Goal: Find specific page/section: Find specific page/section

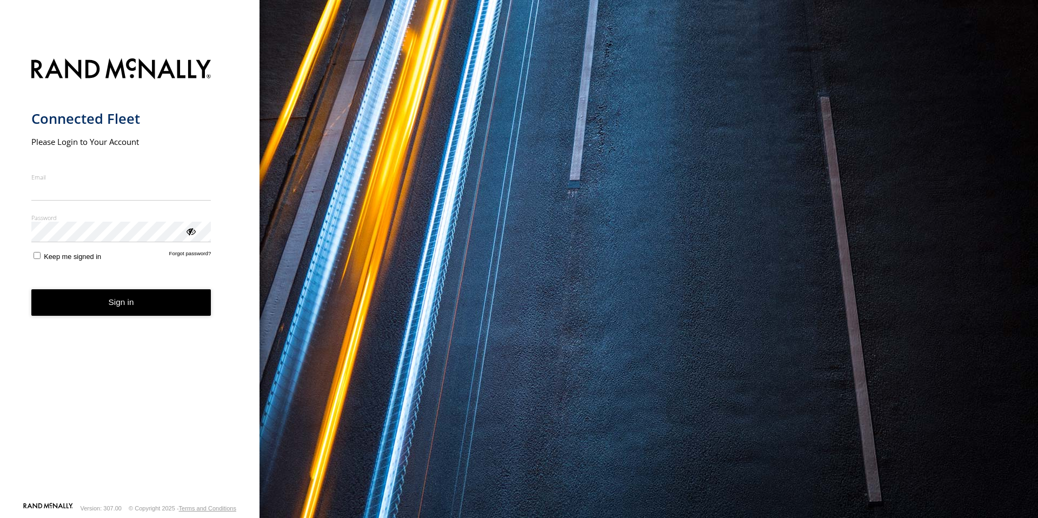
type input "**********"
click at [98, 315] on button "Sign in" at bounding box center [121, 302] width 180 height 26
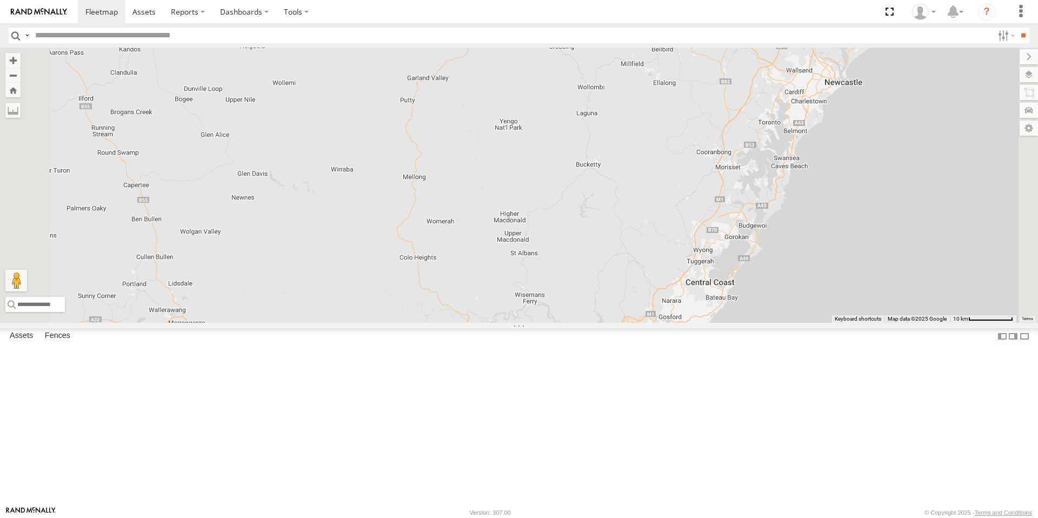
click at [0, 0] on div "All Assets" at bounding box center [0, 0] width 0 height 0
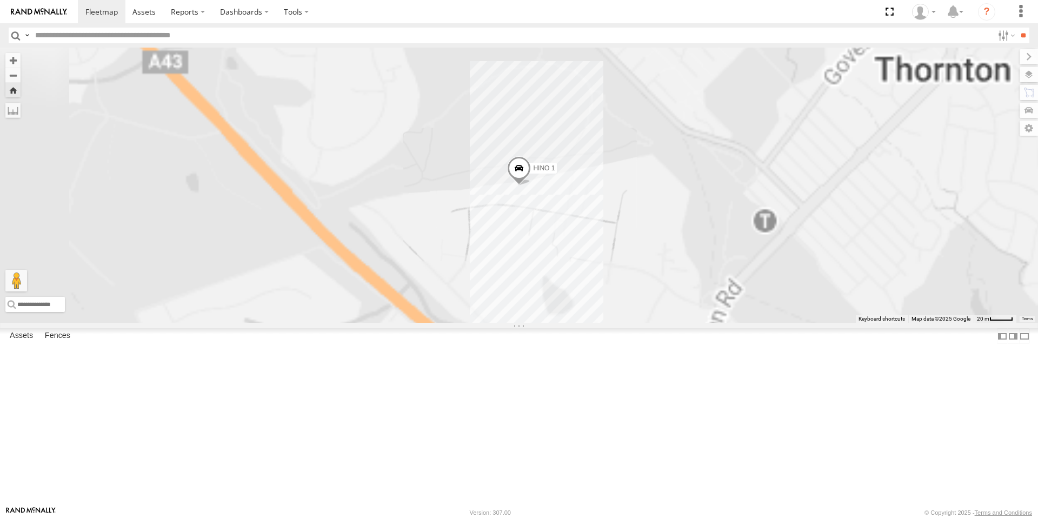
click at [0, 0] on div "Stralis" at bounding box center [0, 0] width 0 height 0
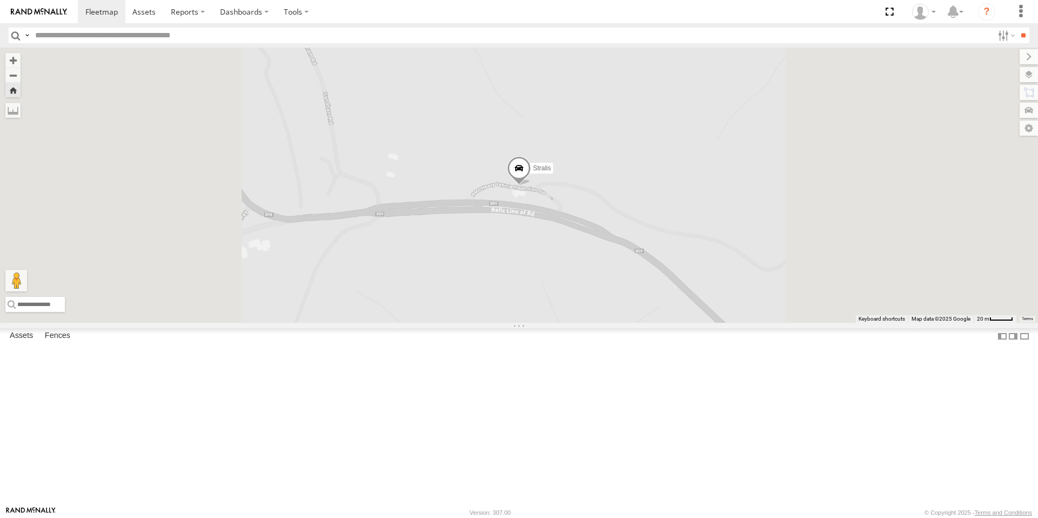
click at [0, 0] on div "All Assets" at bounding box center [0, 0] width 0 height 0
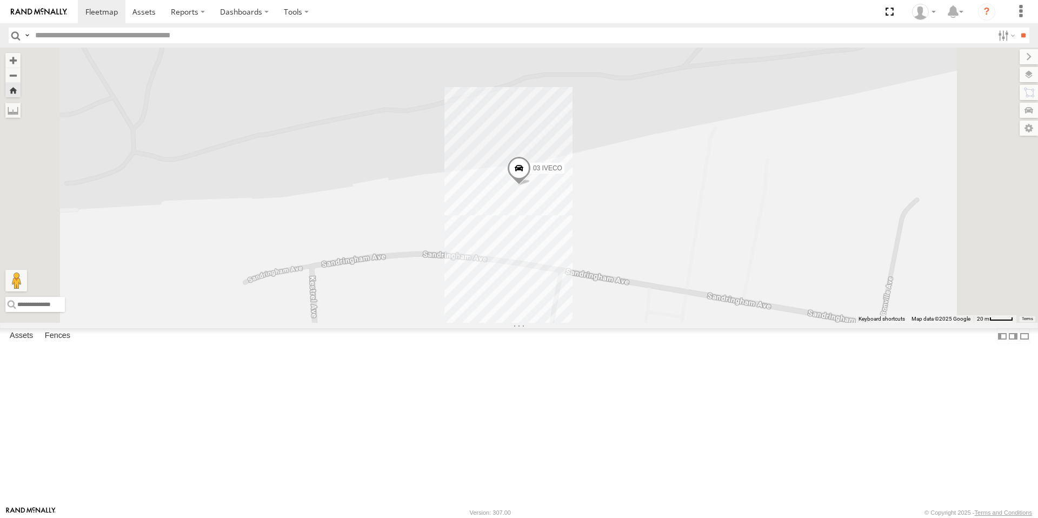
click at [0, 0] on div "All Assets" at bounding box center [0, 0] width 0 height 0
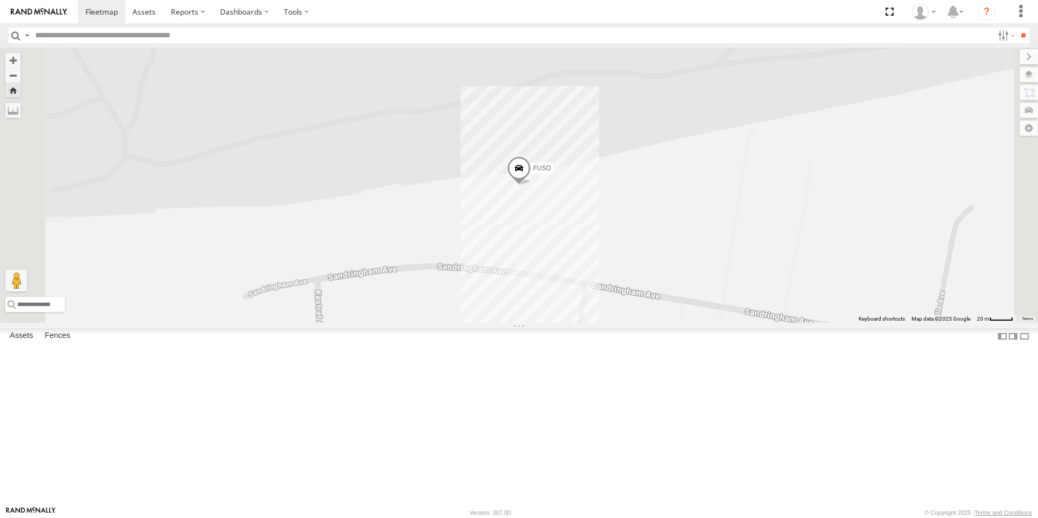
click at [0, 0] on div "All Assets" at bounding box center [0, 0] width 0 height 0
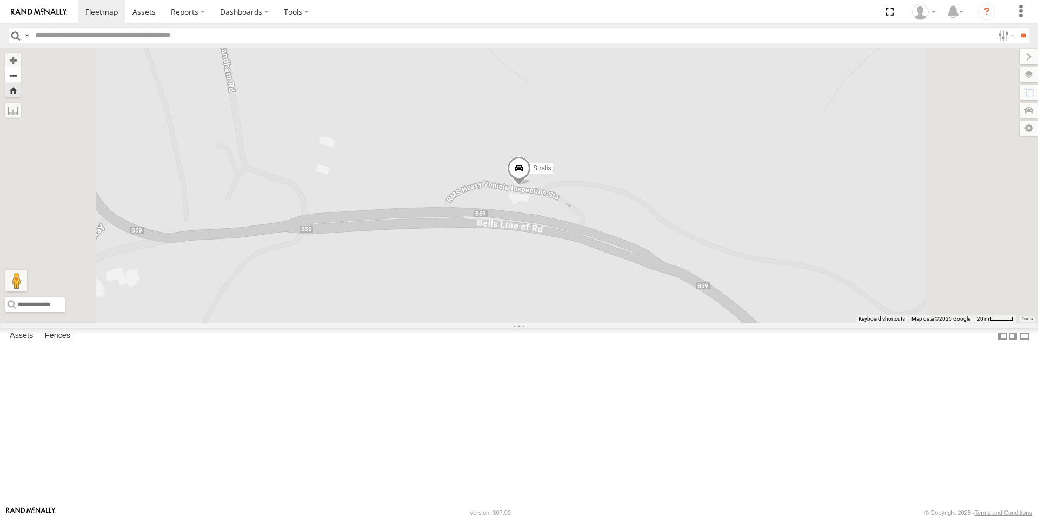
click at [21, 74] on button "Zoom out" at bounding box center [12, 75] width 15 height 15
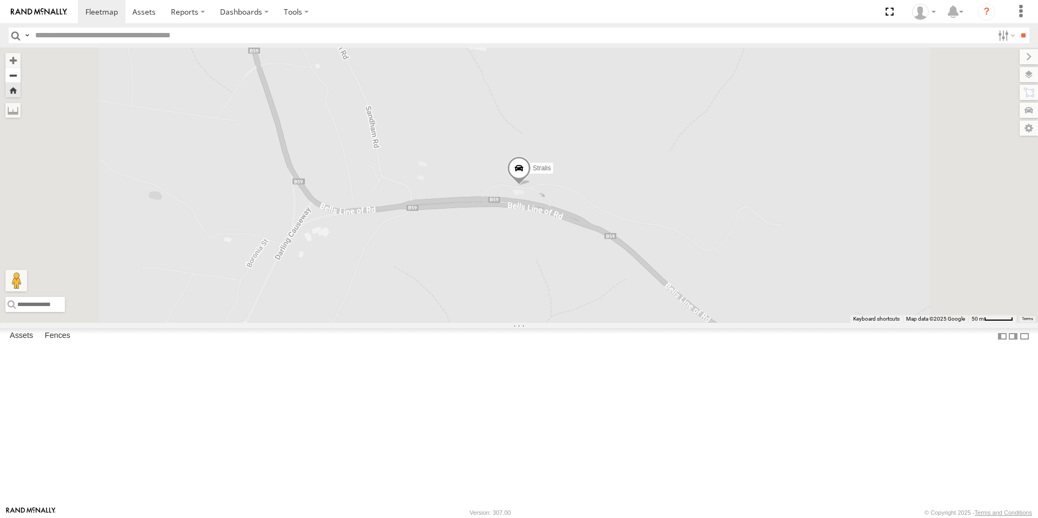
click at [21, 74] on button "Zoom out" at bounding box center [12, 75] width 15 height 15
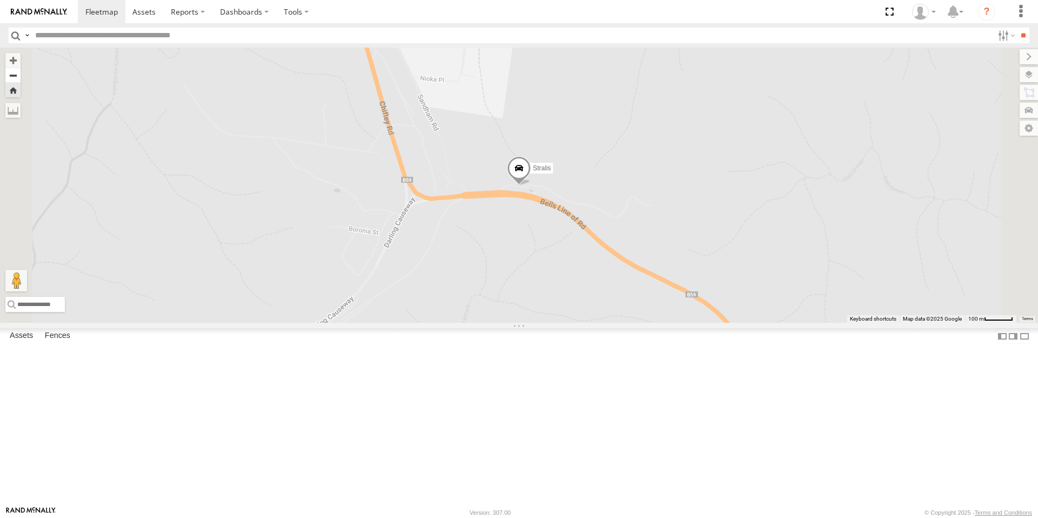
click at [21, 74] on button "Zoom out" at bounding box center [12, 75] width 15 height 15
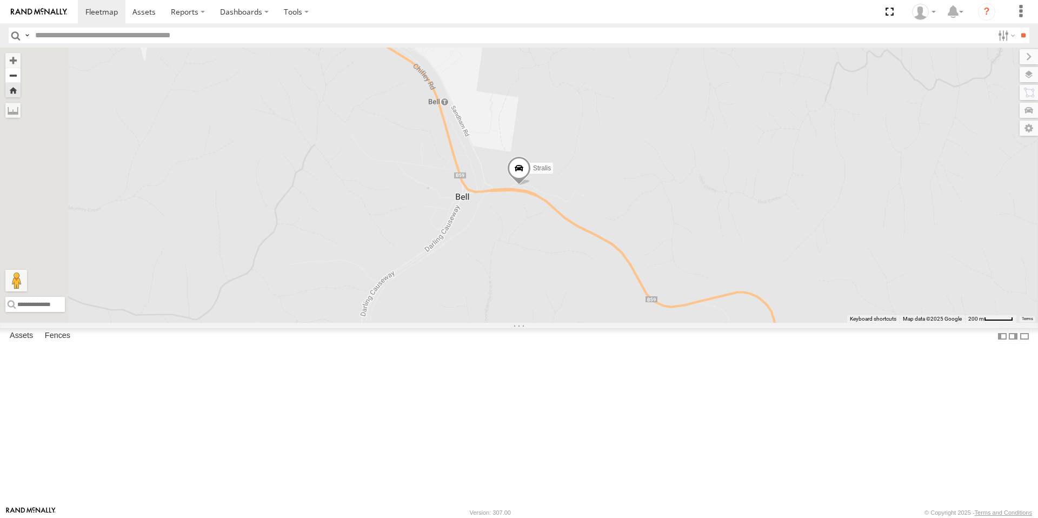
click at [21, 74] on button "Zoom out" at bounding box center [12, 75] width 15 height 15
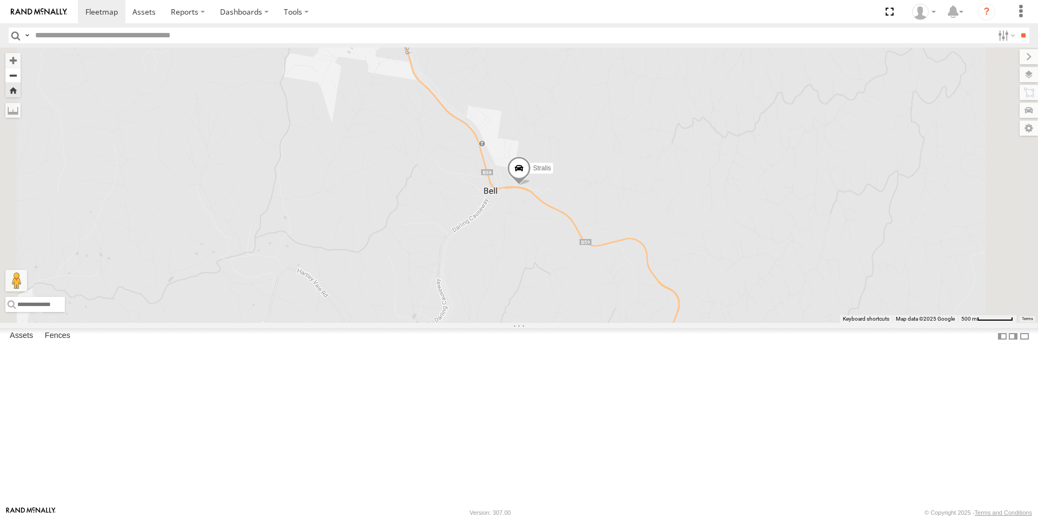
click at [21, 74] on button "Zoom out" at bounding box center [12, 75] width 15 height 15
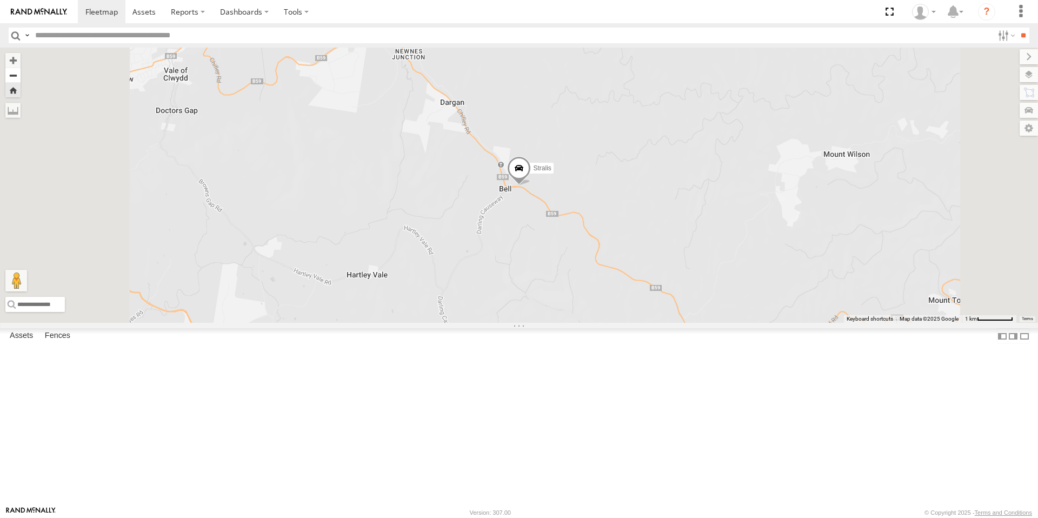
click at [21, 74] on button "Zoom out" at bounding box center [12, 75] width 15 height 15
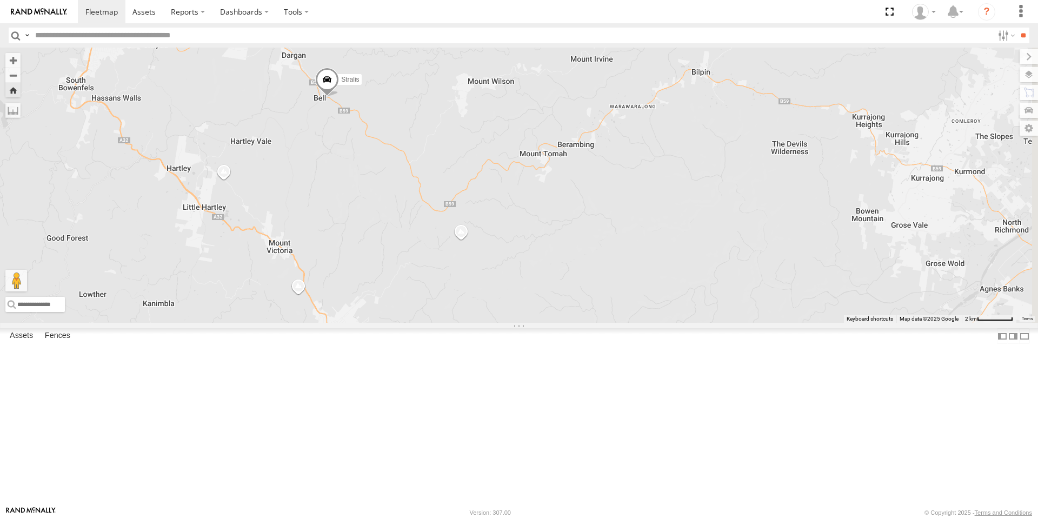
drag, startPoint x: 811, startPoint y: 286, endPoint x: 615, endPoint y: 194, distance: 215.5
click at [615, 194] on div "Stralis" at bounding box center [519, 185] width 1038 height 275
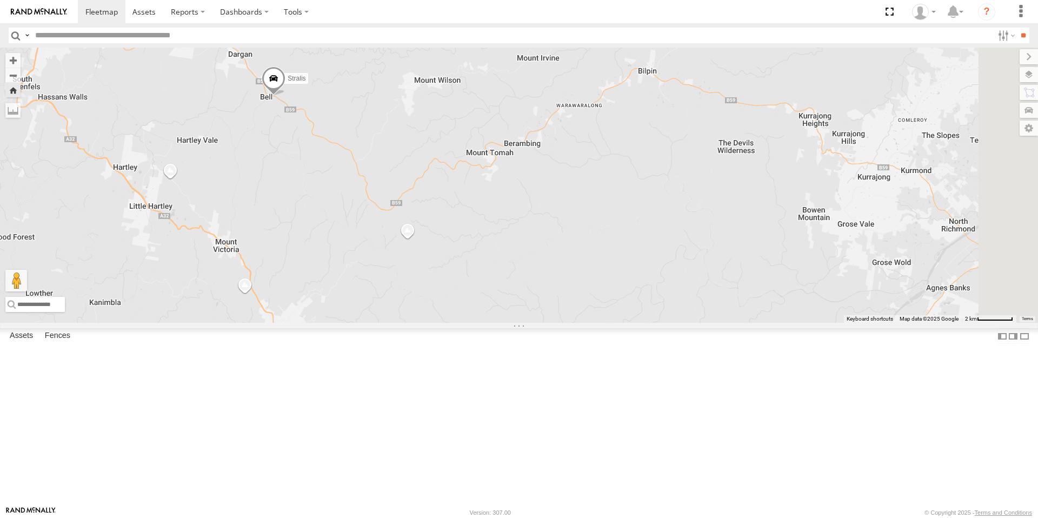
drag, startPoint x: 882, startPoint y: 268, endPoint x: 827, endPoint y: 266, distance: 55.7
click at [827, 266] on div "Stralis" at bounding box center [519, 185] width 1038 height 275
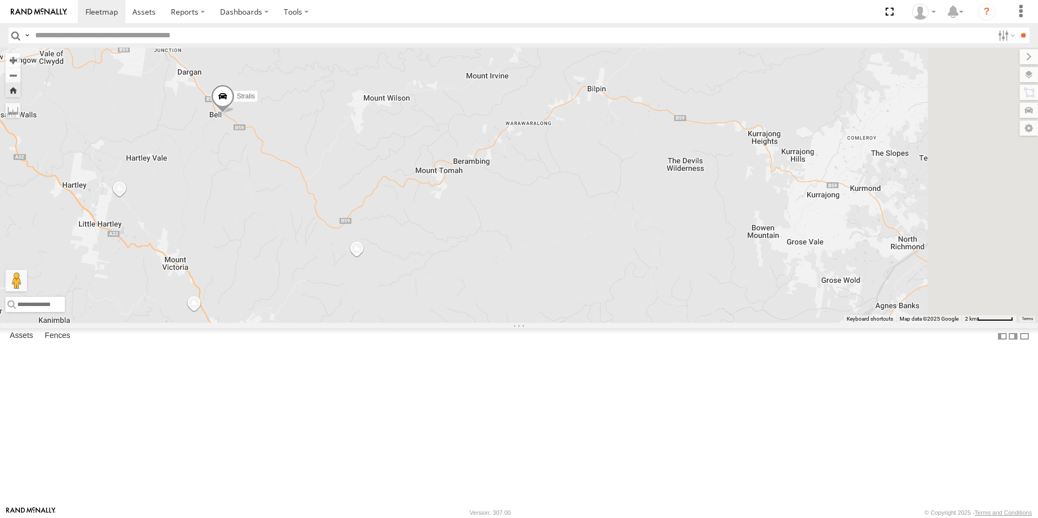
drag, startPoint x: 809, startPoint y: 230, endPoint x: 758, endPoint y: 248, distance: 54.9
click at [758, 248] on div "Stralis" at bounding box center [519, 185] width 1038 height 275
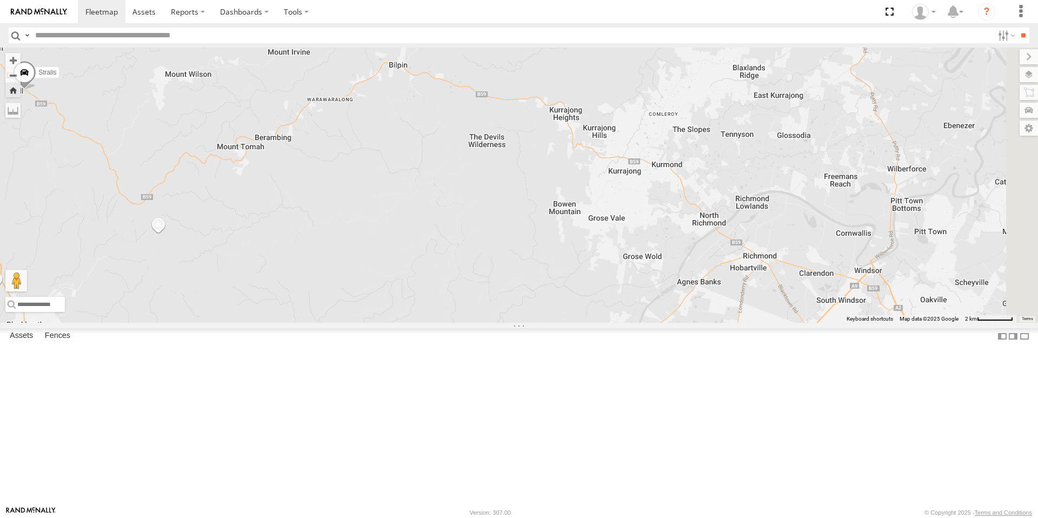
drag, startPoint x: 975, startPoint y: 334, endPoint x: 775, endPoint y: 309, distance: 201.1
click at [775, 309] on div "Stralis" at bounding box center [519, 185] width 1038 height 275
